Goal: Task Accomplishment & Management: Complete application form

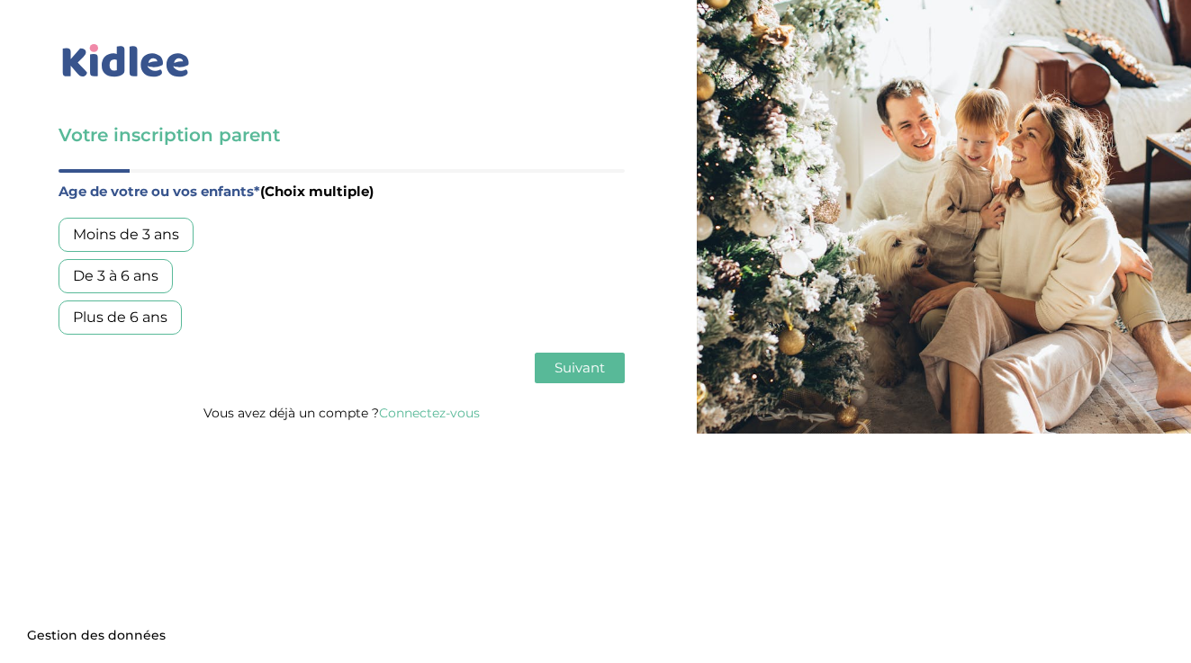
click at [121, 278] on div "De 3 à 6 ans" at bounding box center [115, 276] width 114 height 34
click at [111, 316] on div "Plus de 6 ans" at bounding box center [119, 318] width 123 height 34
click at [594, 364] on span "Suivant" at bounding box center [579, 367] width 50 height 17
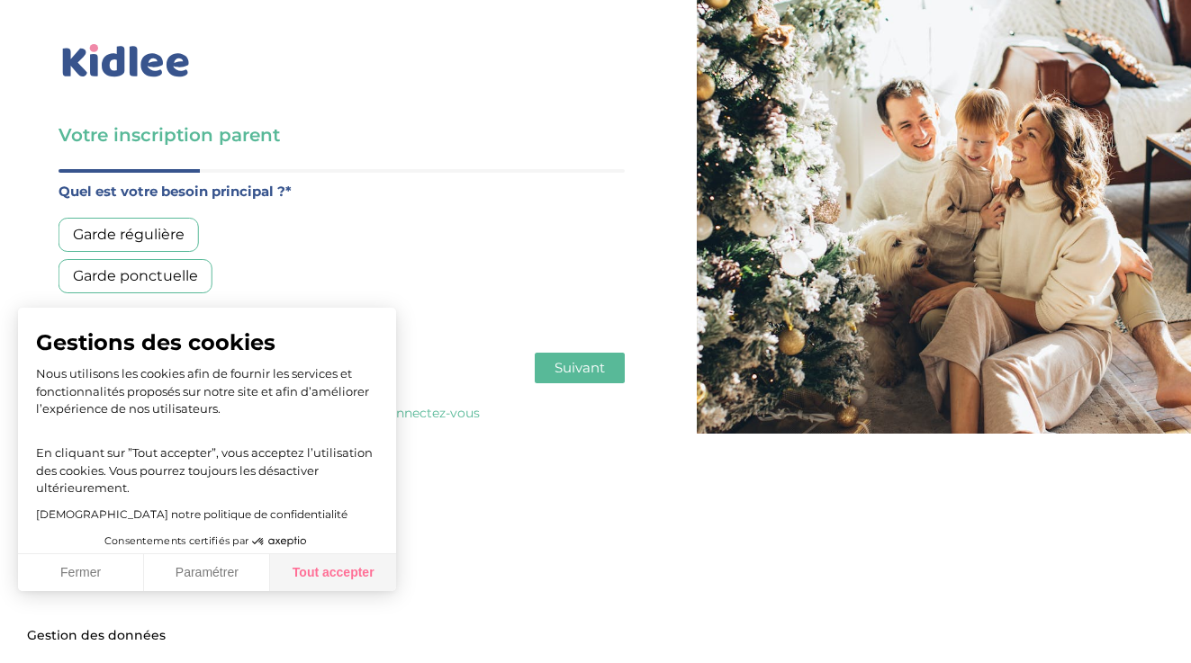
click at [307, 578] on button "Tout accepter" at bounding box center [333, 573] width 126 height 38
checkbox input "true"
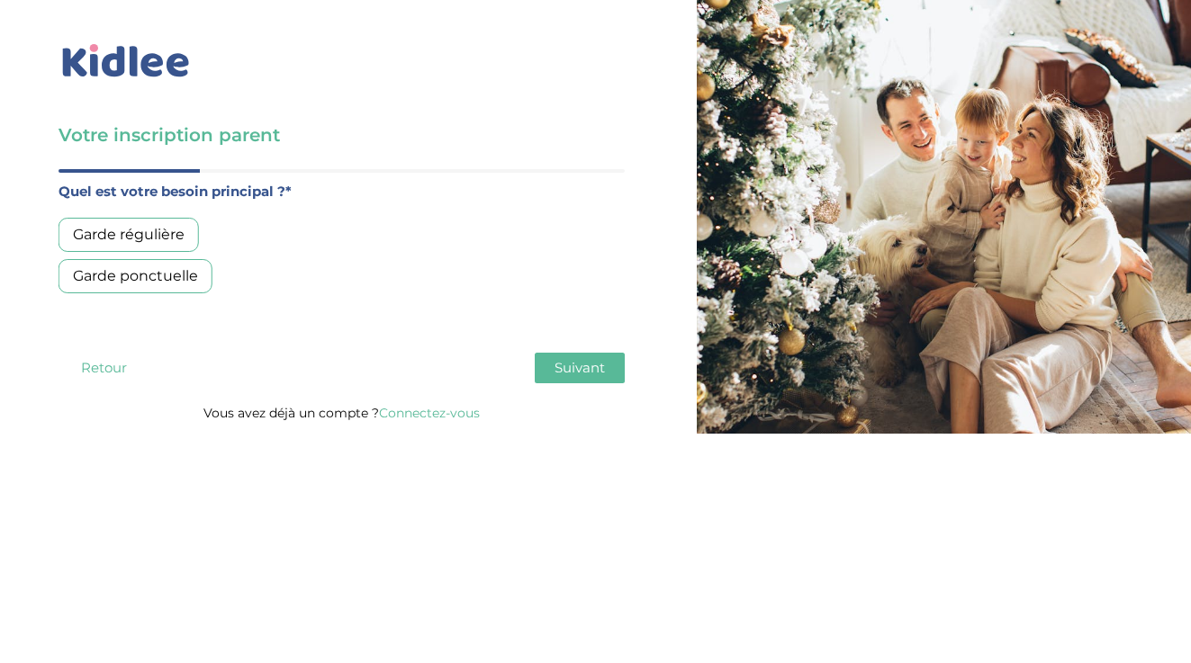
click at [144, 237] on div "Garde régulière" at bounding box center [128, 235] width 140 height 34
click at [592, 363] on span "Suivant" at bounding box center [579, 367] width 50 height 17
click at [217, 227] on div "Moins de 30h/mois" at bounding box center [140, 235] width 165 height 34
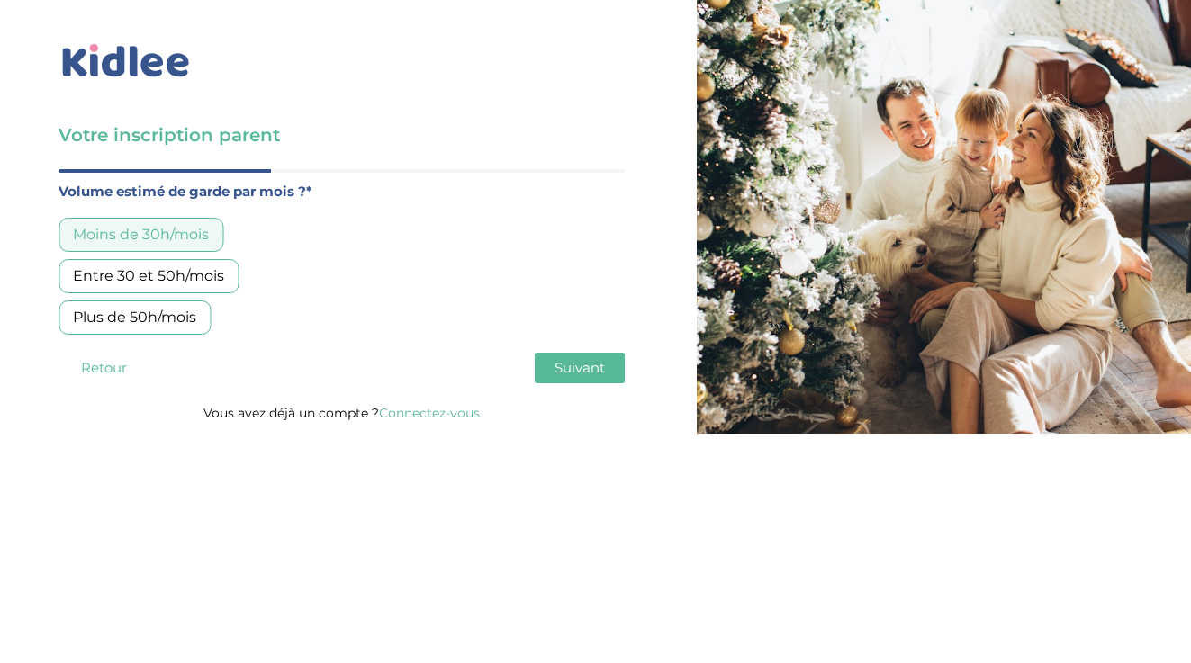
click at [561, 371] on span "Suivant" at bounding box center [579, 367] width 50 height 17
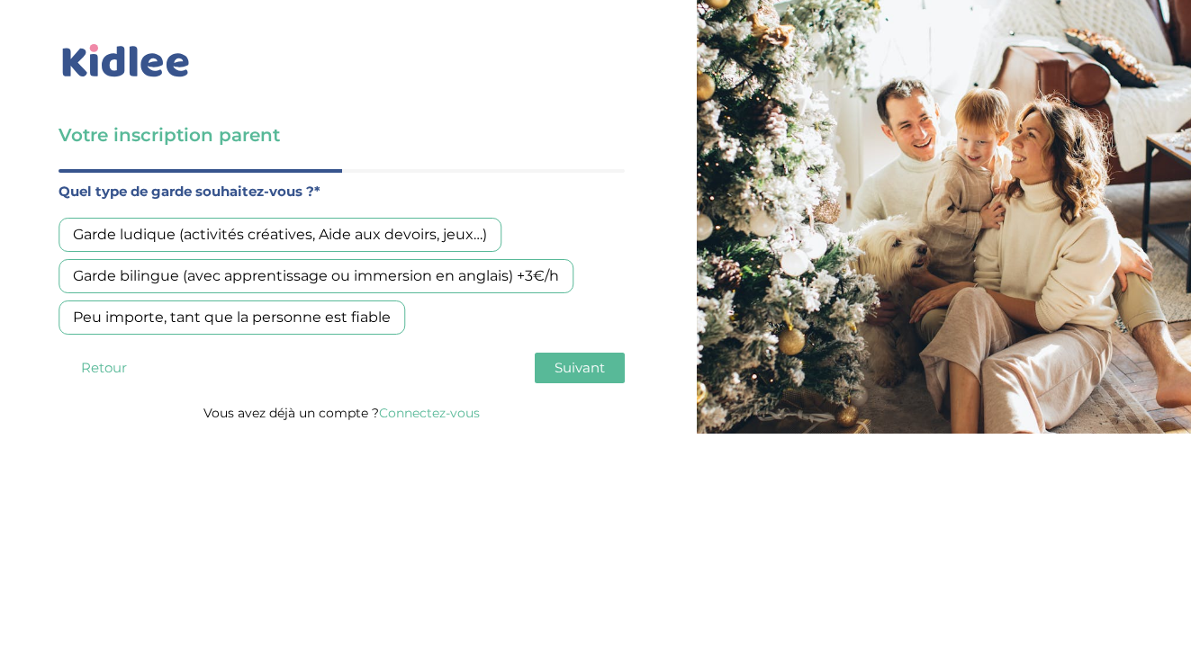
click at [369, 232] on div "Garde ludique (activités créatives, Aide aux devoirs, jeux…)" at bounding box center [279, 235] width 443 height 34
click at [594, 374] on span "Suivant" at bounding box center [579, 367] width 50 height 17
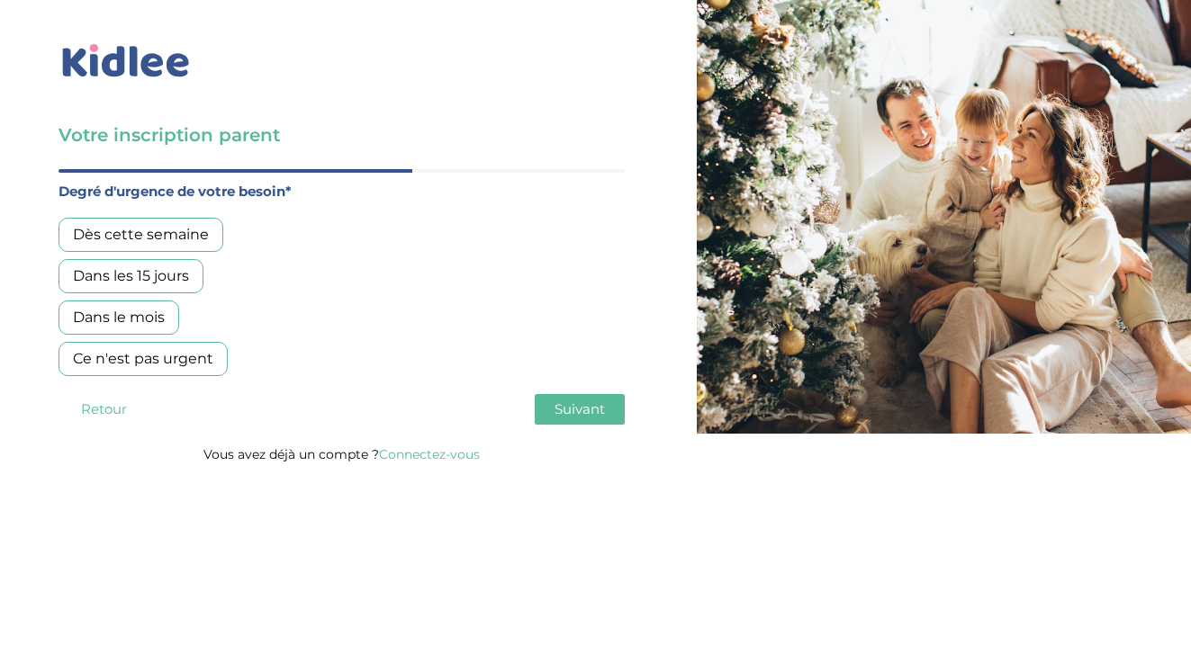
click at [171, 238] on div "Dès cette semaine" at bounding box center [140, 235] width 165 height 34
click at [577, 400] on button "Suivant" at bounding box center [580, 409] width 90 height 31
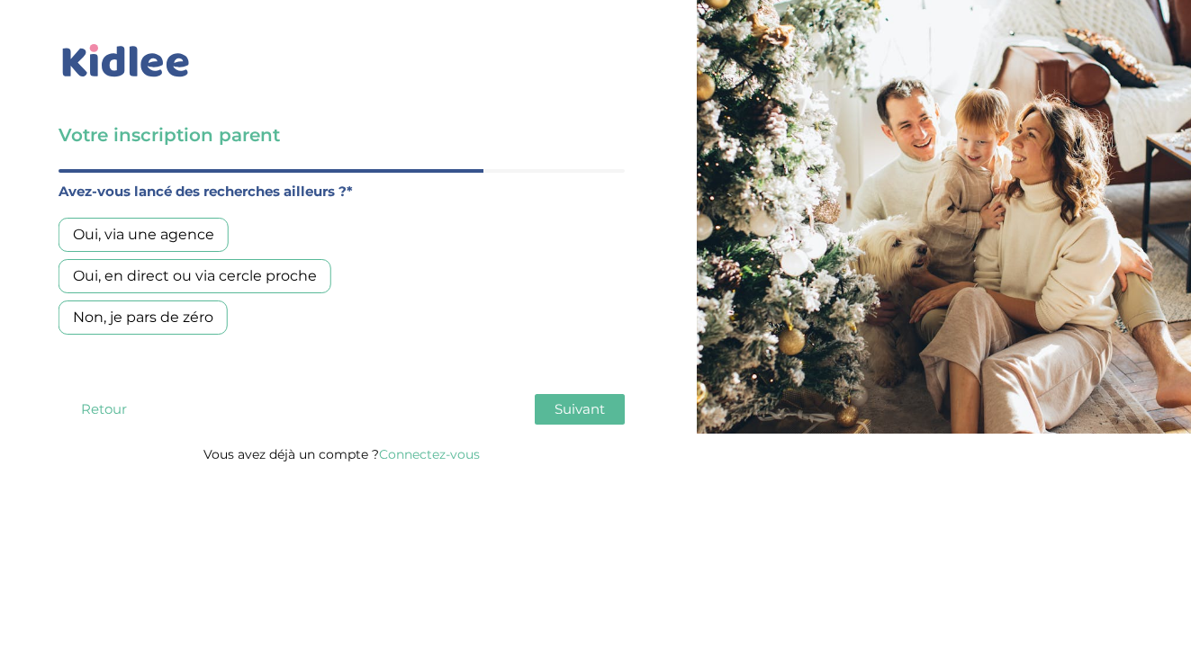
click at [202, 229] on div "Oui, via une agence" at bounding box center [143, 235] width 170 height 34
click at [571, 428] on div "Age de votre ou vos enfants* (Choix multiple) Moins de 3 ans De 3 à 6 ans Plus …" at bounding box center [341, 306] width 566 height 274
click at [236, 274] on div "Oui, en direct ou via cercle proche" at bounding box center [194, 276] width 273 height 34
click at [180, 229] on div "Oui, via une agence" at bounding box center [143, 235] width 170 height 34
click at [579, 400] on span "Suivant" at bounding box center [579, 408] width 50 height 17
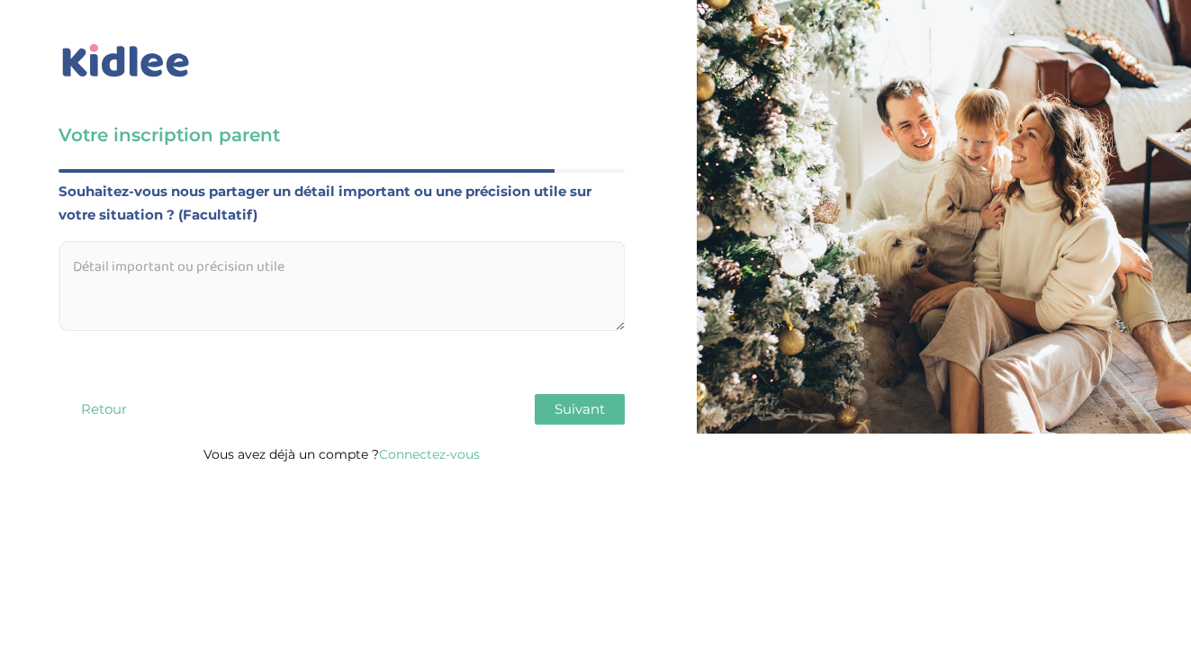
click at [401, 254] on textarea at bounding box center [341, 286] width 566 height 90
click at [165, 294] on textarea "Je recherche une baby sitter pour : - le [DATE] de 18h à 20h - le mar" at bounding box center [341, 286] width 566 height 90
click at [244, 296] on textarea "Je recherche une baby sitter pour : - le [DATE] de 16h30 à 20h - le mar" at bounding box center [341, 286] width 566 height 90
click at [212, 307] on textarea "Je recherche une baby sitter pour : - le [DATE] de 16h30 à 19h - le mar" at bounding box center [341, 286] width 566 height 90
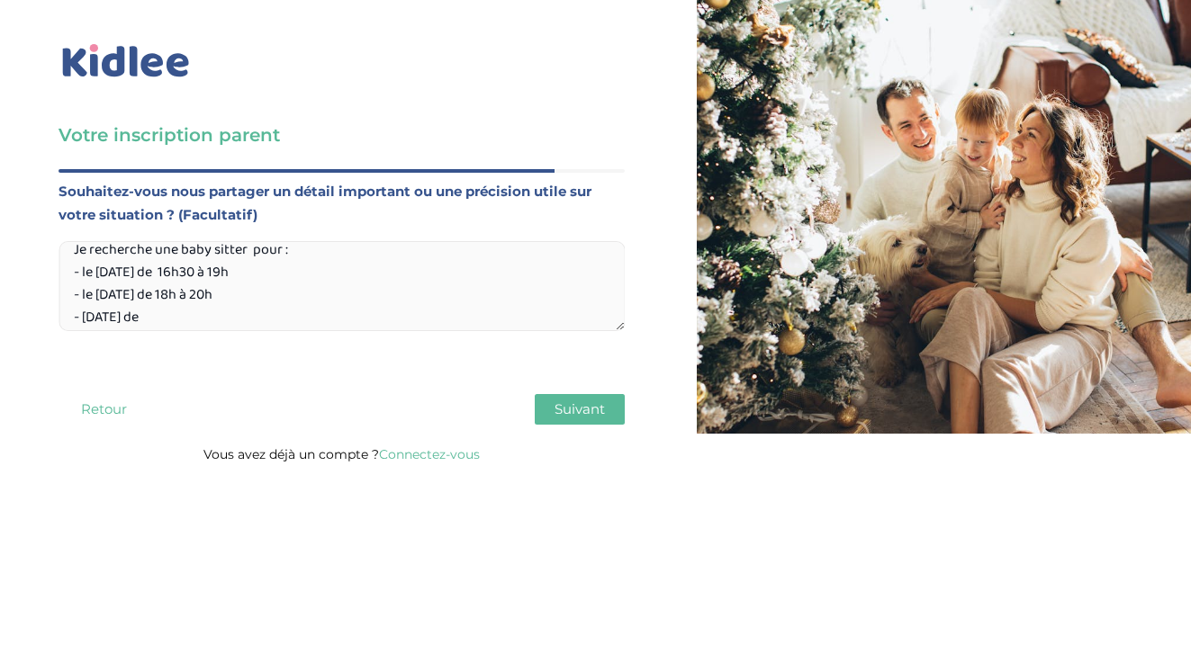
drag, startPoint x: 253, startPoint y: 290, endPoint x: 136, endPoint y: 290, distance: 117.0
click at [136, 290] on textarea "Je recherche une baby sitter pour : - le [DATE] de 16h30 à 19h - le [DATE] de 1…" at bounding box center [341, 286] width 566 height 90
click at [119, 314] on textarea "Je recherche une baby sitter pour : - le [DATE] de 16h30 à 19h - le [DATE] de 1…" at bounding box center [341, 286] width 566 height 90
paste textarea "18h à 20h"
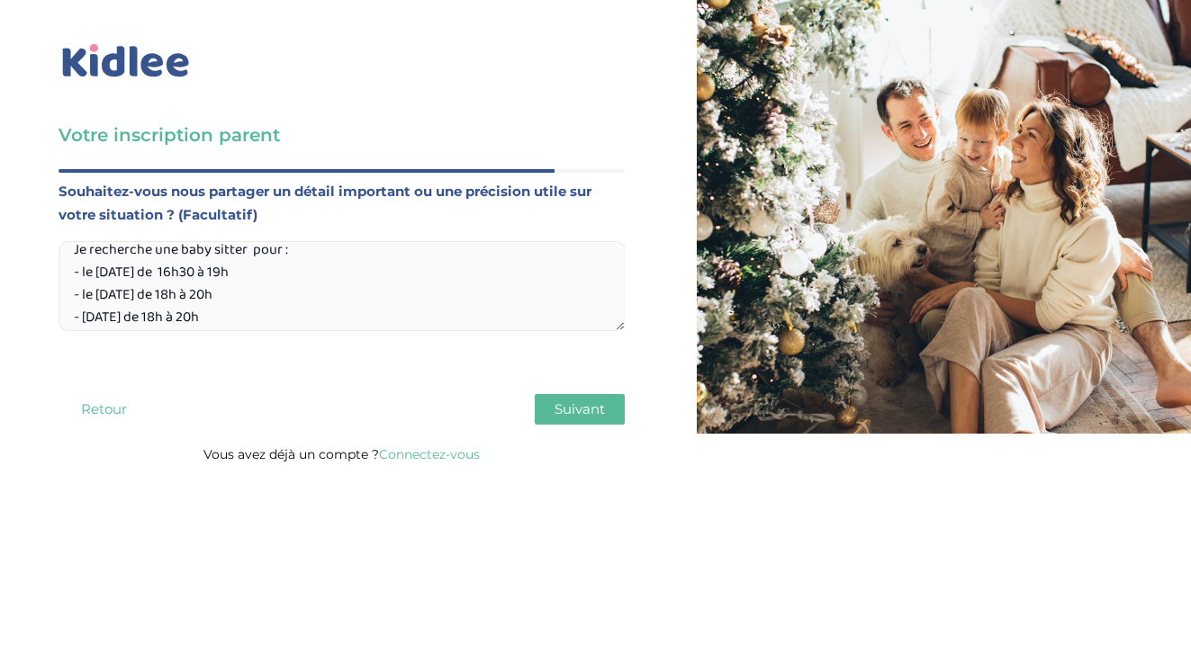
click at [274, 298] on textarea "Je recherche une baby sitter pour : - le [DATE] de 16h30 à 19h - le [DATE] de 1…" at bounding box center [341, 286] width 566 height 90
click at [265, 317] on textarea "Je recherche une baby sitter pour : - le [DATE] de 16h30 à 19h - le [DATE] de 1…" at bounding box center [341, 286] width 566 height 90
drag, startPoint x: 352, startPoint y: 324, endPoint x: 73, endPoint y: 223, distance: 296.6
click at [73, 223] on div "Souhaitez-vous nous partager un détail important ou une précision utile sur vot…" at bounding box center [341, 255] width 566 height 151
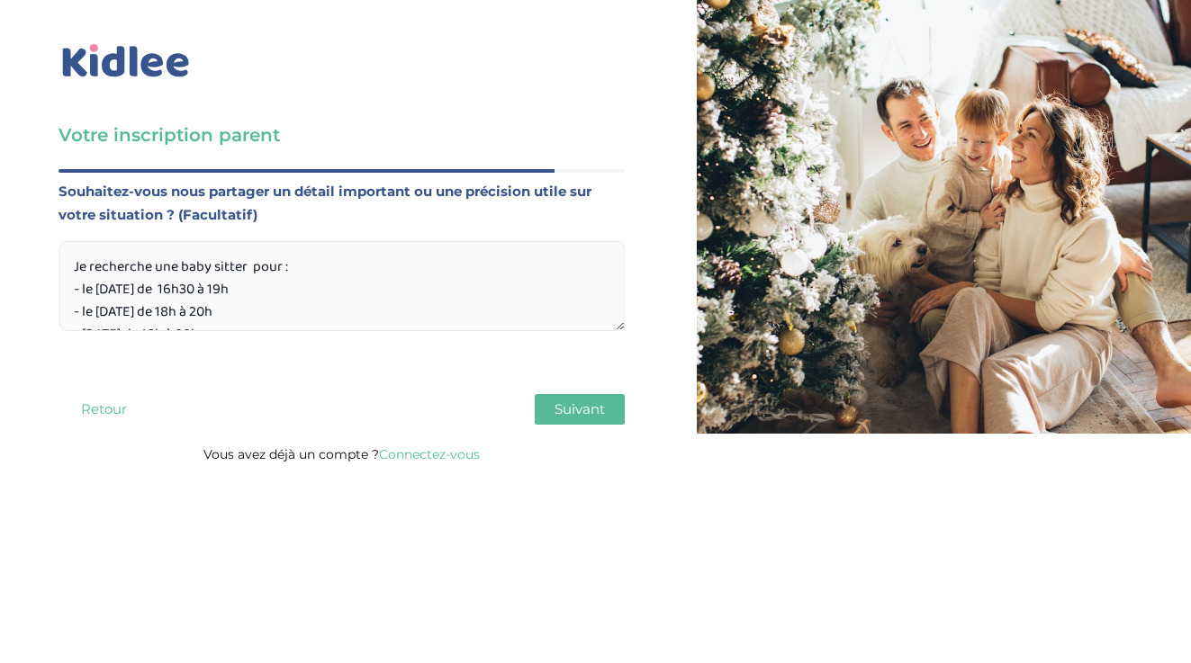
click at [301, 298] on textarea "Je recherche une baby sitter pour : - le [DATE] de 16h30 à 19h - le [DATE] de 1…" at bounding box center [341, 286] width 566 height 90
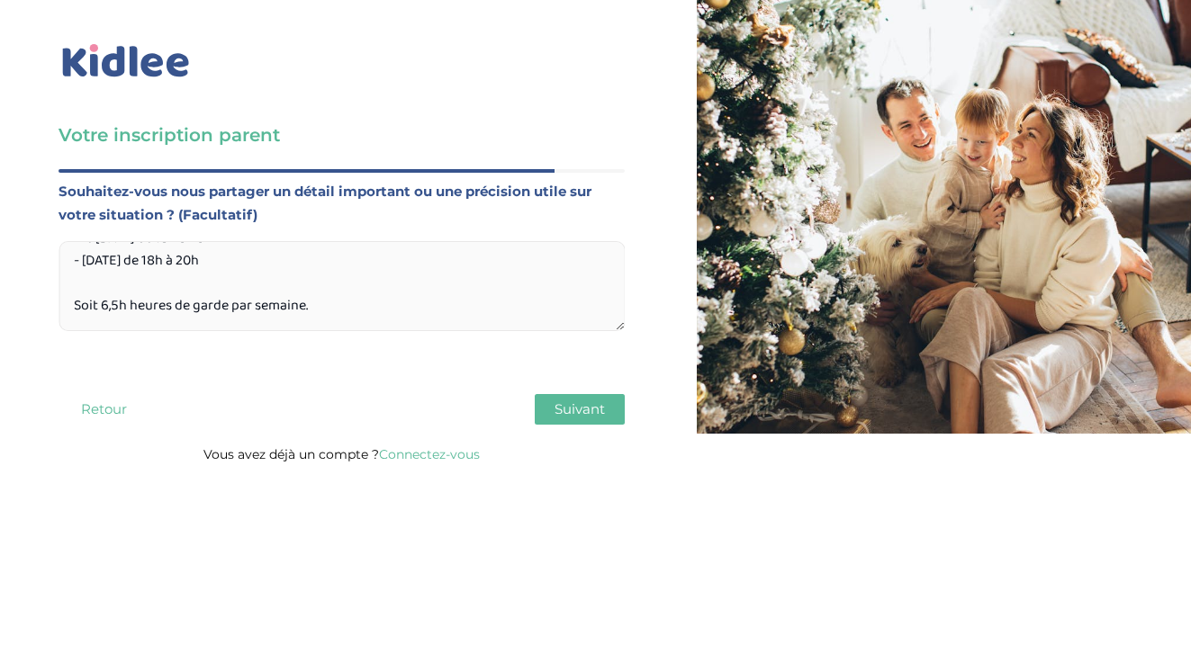
click at [323, 305] on textarea "Je recherche une baby sitter pour : - le [DATE] de 16h30 à 19h - le [DATE] de 1…" at bounding box center [341, 286] width 566 height 90
type textarea "Je recherche une baby sitter pour : - le [DATE] de 16h30 à 19h - le [DATE] de 1…"
click at [575, 406] on span "Suivant" at bounding box center [579, 408] width 50 height 17
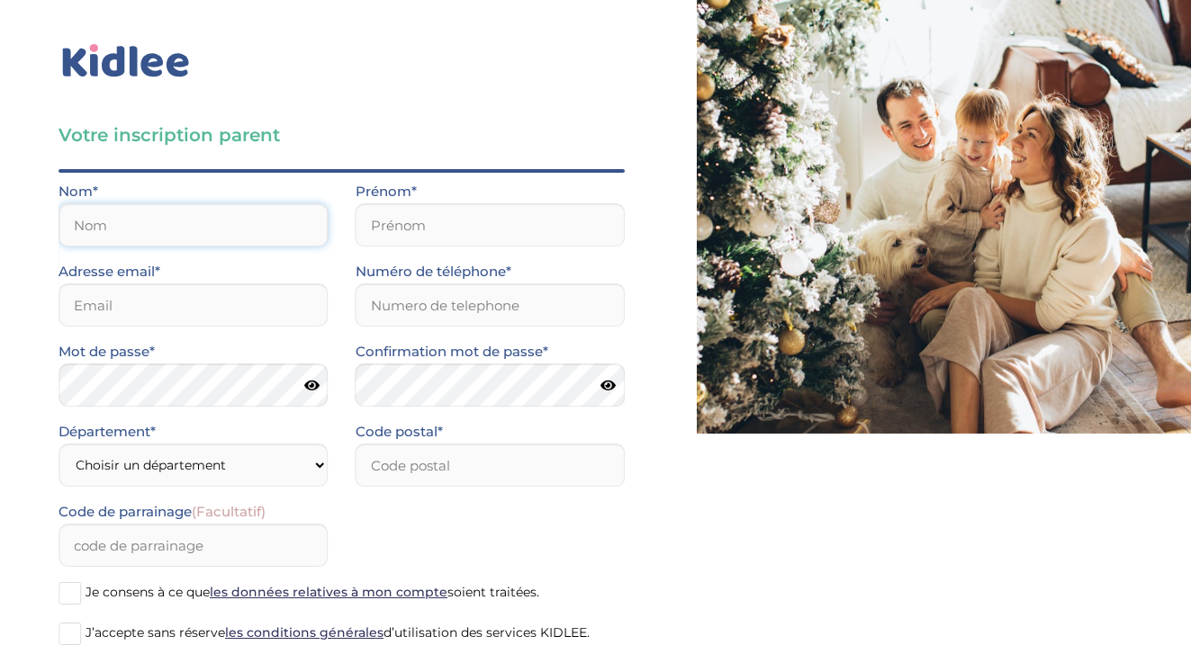
click at [171, 240] on input "text" at bounding box center [193, 224] width 270 height 43
type input "Doumerc"
type input "Alizée"
type input "[EMAIL_ADDRESS][DOMAIN_NAME]"
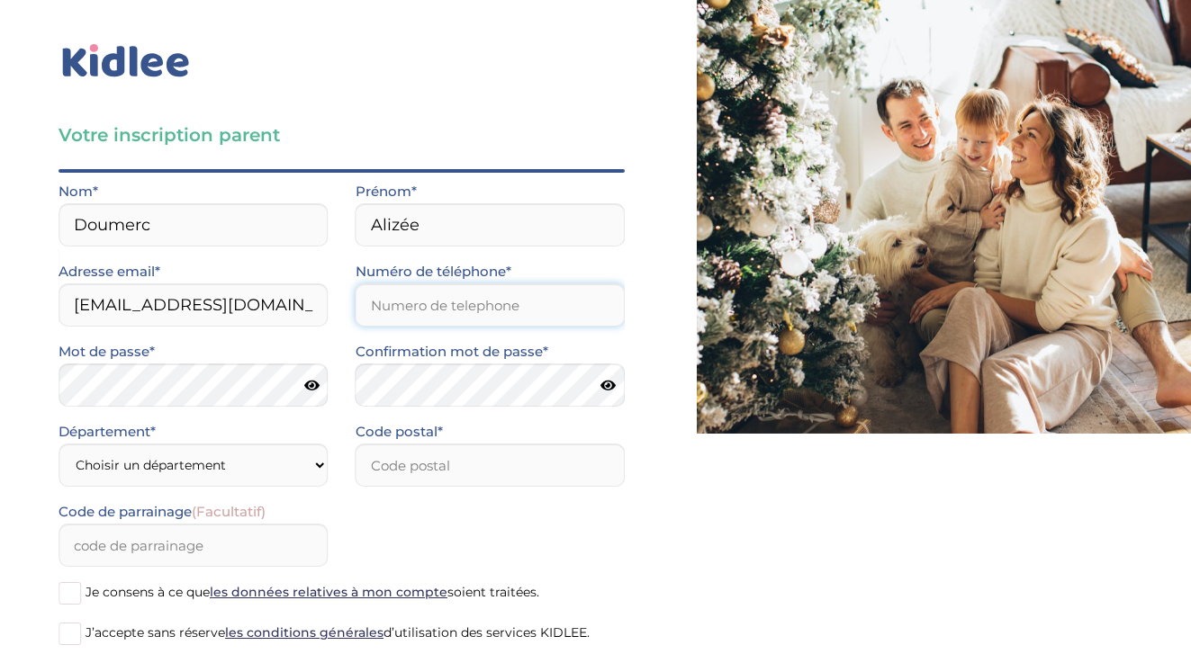
type input "0640213480"
type input "75002"
click at [277, 463] on form "Nom* Doumerc Prénom* Alizée Adresse email* [EMAIL_ADDRESS][DOMAIN_NAME] Numéro …" at bounding box center [341, 420] width 566 height 481
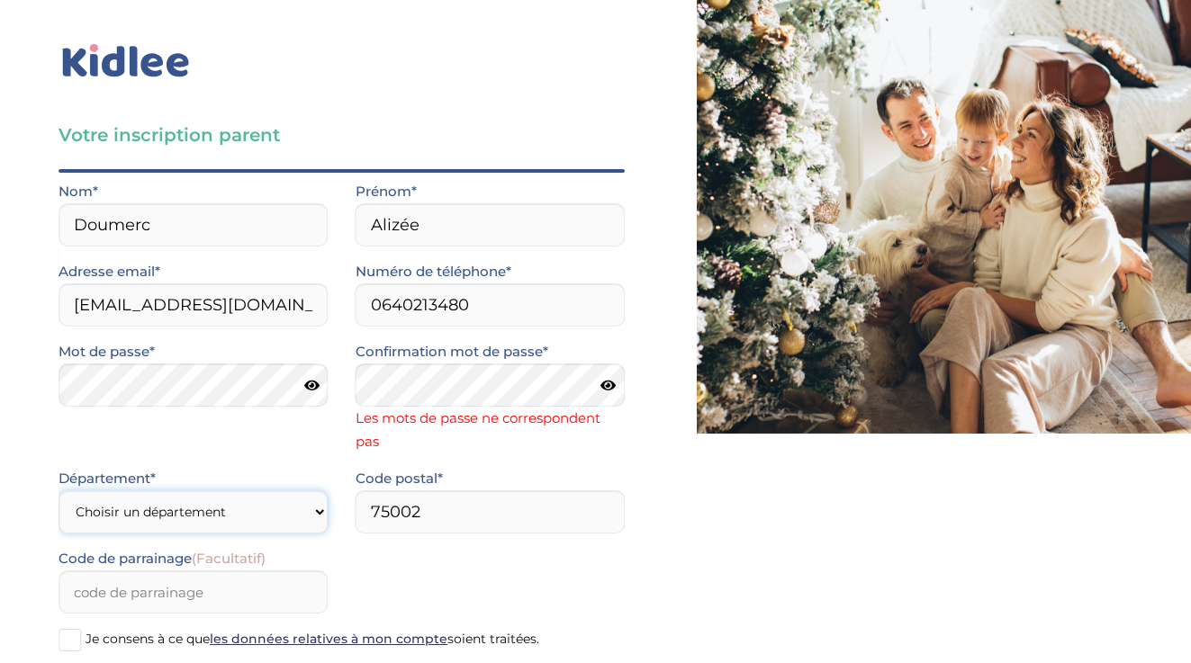
select select "75"
click at [58, 490] on select "Choisir un département [GEOGRAPHIC_DATA] (75) [GEOGRAPHIC_DATA] (92) [GEOGRAPHI…" at bounding box center [193, 511] width 270 height 43
click at [404, 513] on input "75002" at bounding box center [490, 511] width 270 height 43
click at [427, 513] on input "75002" at bounding box center [490, 511] width 270 height 43
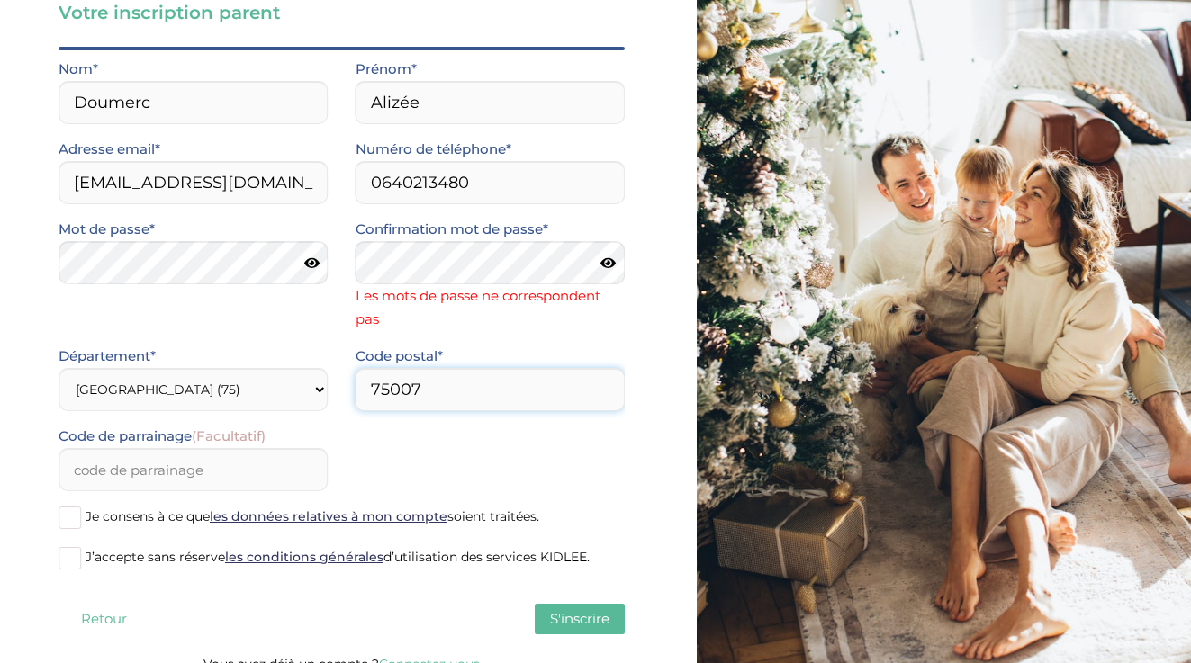
scroll to position [144, 0]
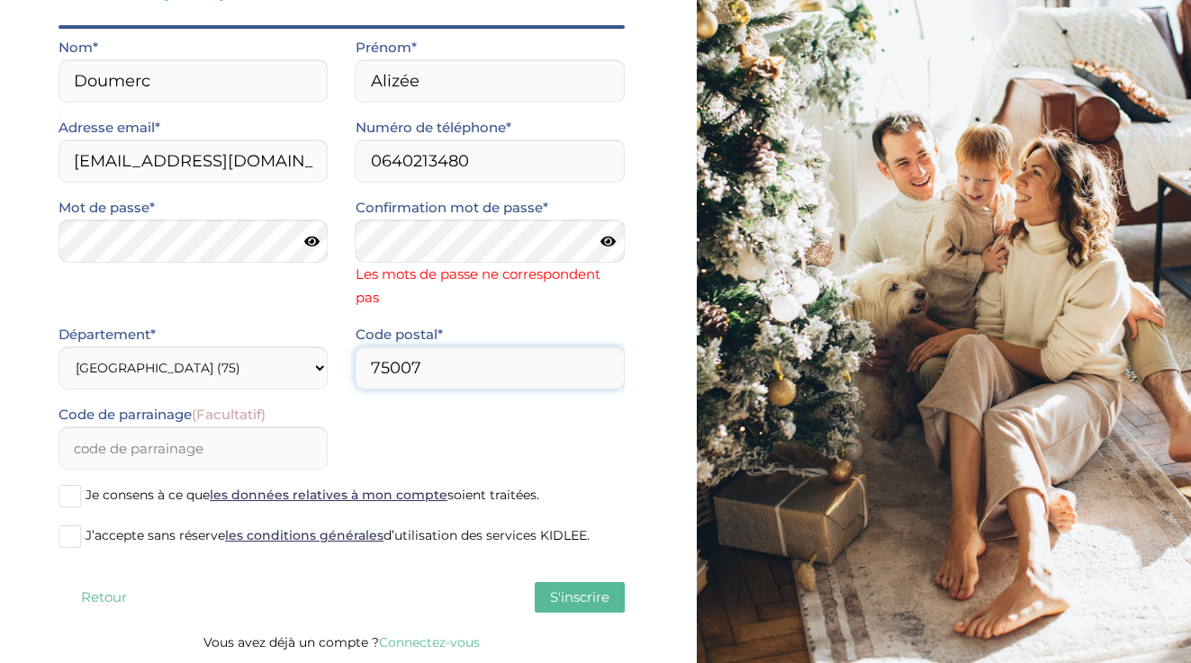
type input "75007"
click at [70, 537] on span at bounding box center [69, 537] width 22 height 22
click at [0, 0] on input "J’accepte sans réserve les conditions générales d’utilisation des services KIDL…" at bounding box center [0, 0] width 0 height 0
click at [583, 607] on button "S'inscrire" at bounding box center [580, 597] width 90 height 31
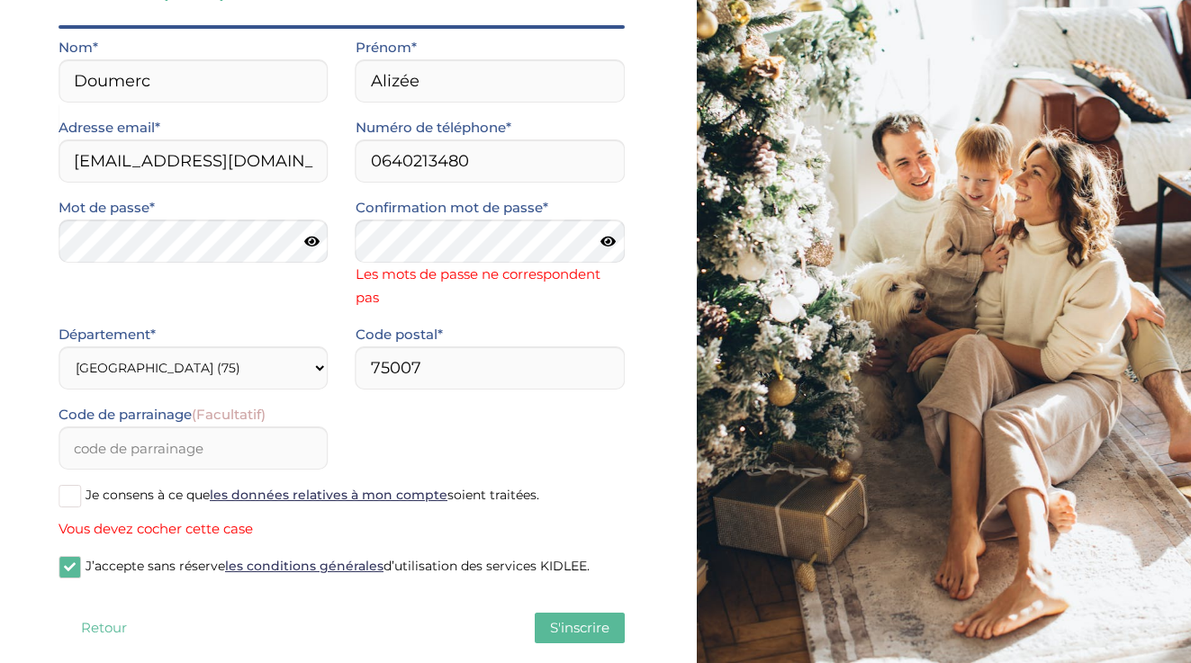
click at [79, 499] on span at bounding box center [69, 496] width 22 height 22
click at [0, 0] on input "Je consens à ce que les données relatives à mon compte soient traitées." at bounding box center [0, 0] width 0 height 0
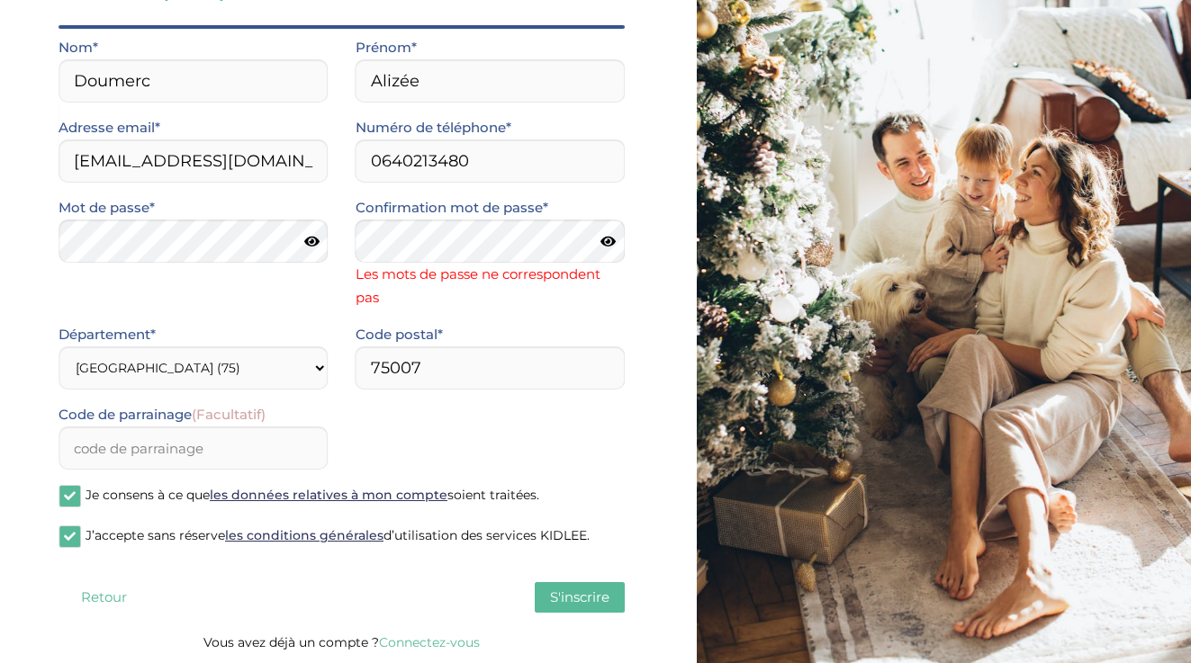
click at [607, 596] on span "S'inscrire" at bounding box center [579, 597] width 59 height 17
click at [590, 599] on span "S'inscrire" at bounding box center [579, 597] width 59 height 17
click at [308, 235] on icon at bounding box center [311, 241] width 15 height 13
click at [565, 607] on button "S'inscrire" at bounding box center [580, 597] width 90 height 31
click at [607, 244] on span at bounding box center [608, 241] width 14 height 14
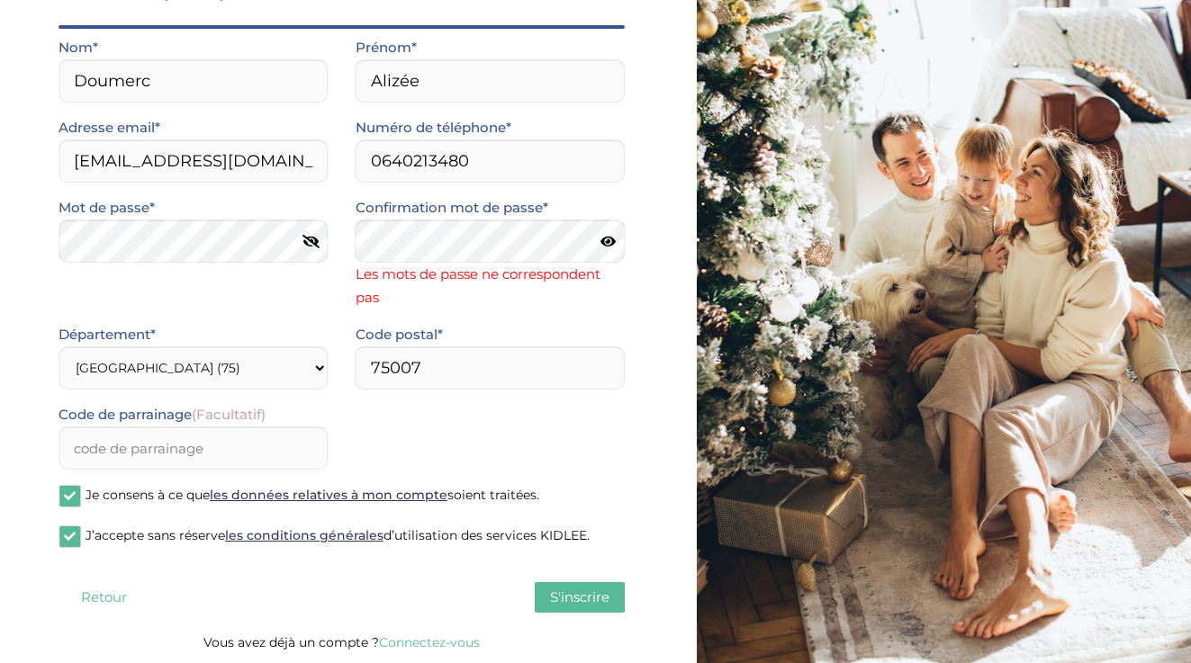
click at [607, 234] on span at bounding box center [608, 241] width 14 height 14
click at [606, 241] on span at bounding box center [608, 241] width 14 height 14
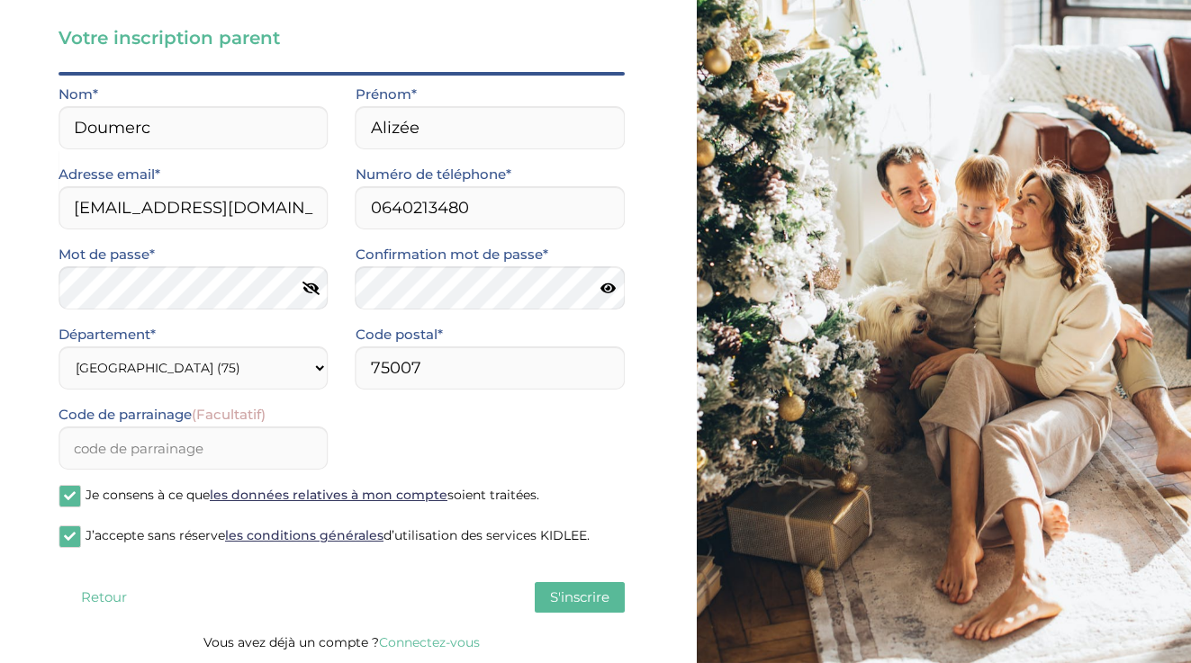
click at [569, 589] on span "S'inscrire" at bounding box center [579, 597] width 59 height 17
